Goal: Information Seeking & Learning: Learn about a topic

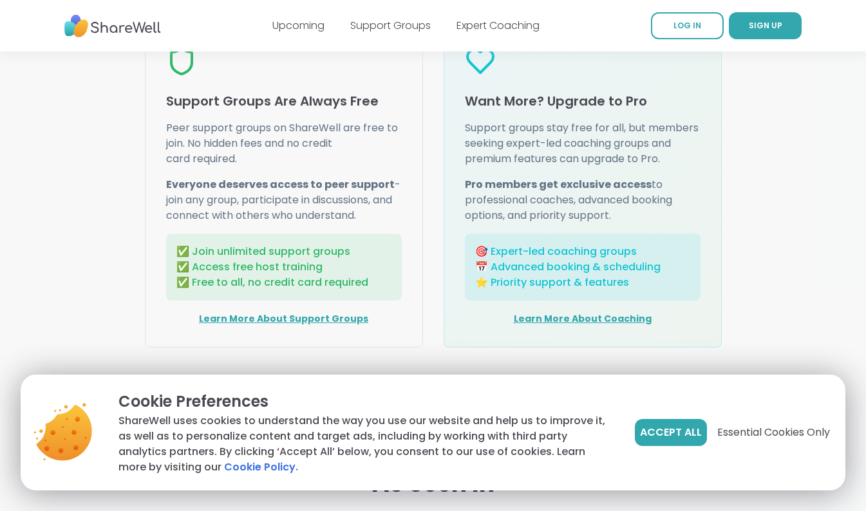
scroll to position [1675, 0]
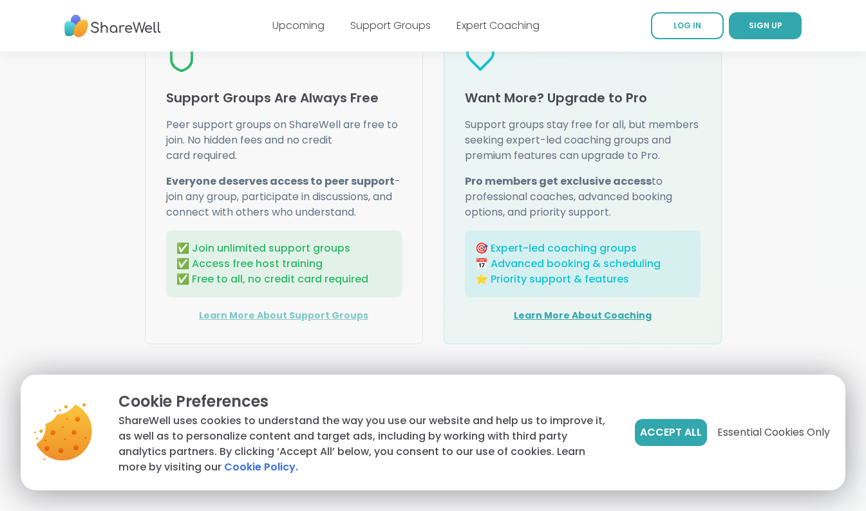
click at [314, 312] on link "Learn More About Support Groups" at bounding box center [283, 315] width 169 height 13
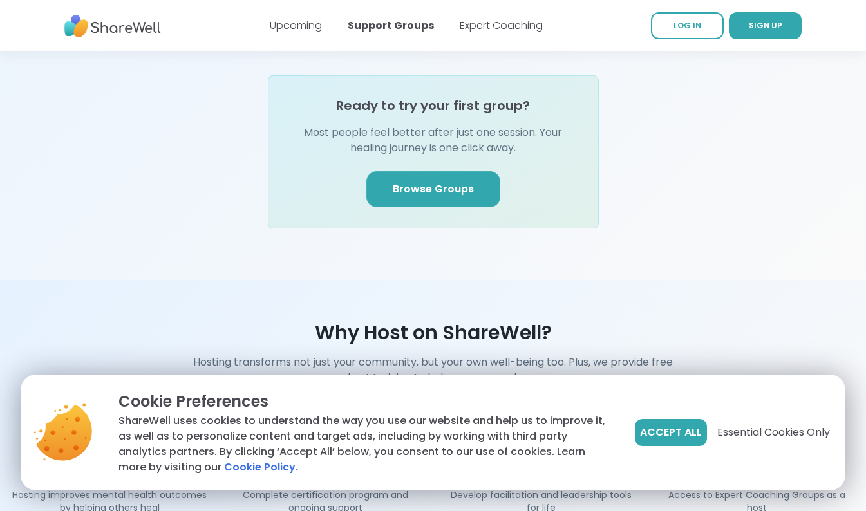
scroll to position [1610, 0]
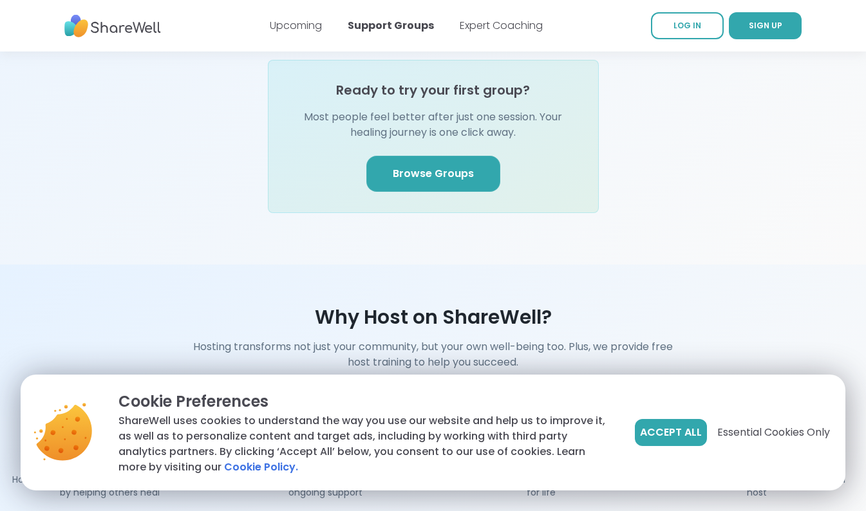
click at [412, 166] on link "Browse Groups" at bounding box center [433, 174] width 134 height 36
